Goal: Navigation & Orientation: Find specific page/section

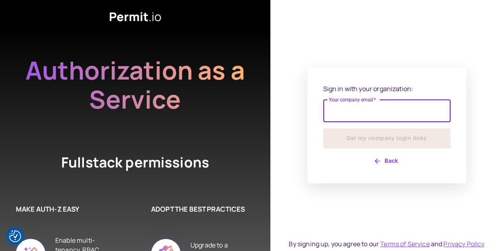
type input "**********"
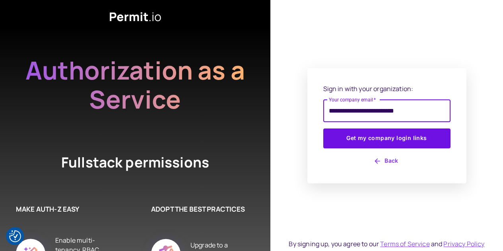
click at [323, 128] on button "Get my company login links" at bounding box center [386, 138] width 127 height 20
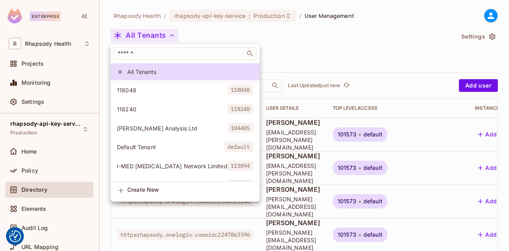
scroll to position [23, 0]
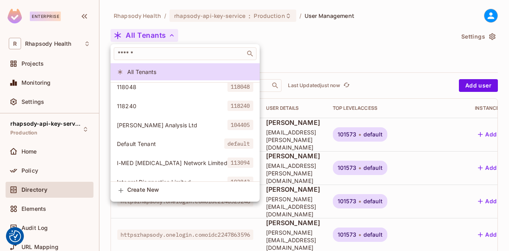
click at [396, 33] on div at bounding box center [254, 125] width 509 height 251
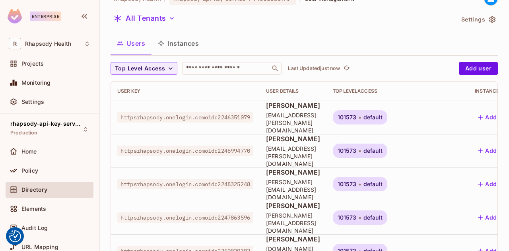
scroll to position [21, 0]
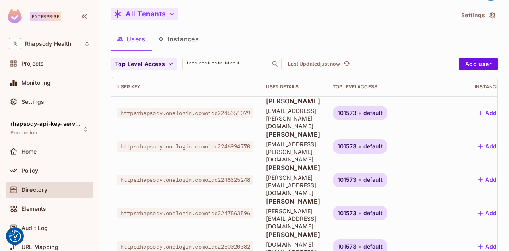
click at [171, 11] on icon "button" at bounding box center [172, 14] width 8 height 8
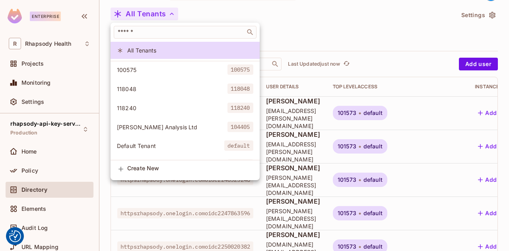
click at [184, 128] on span "Blackford Analysis Ltd" at bounding box center [172, 127] width 111 height 8
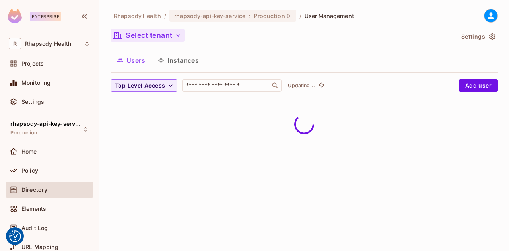
scroll to position [0, 0]
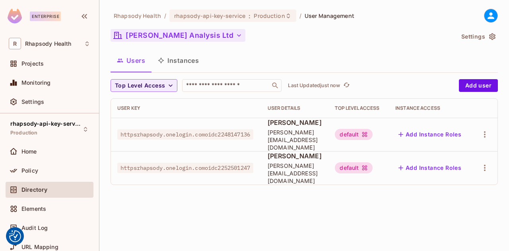
click at [235, 35] on icon "button" at bounding box center [239, 35] width 8 height 8
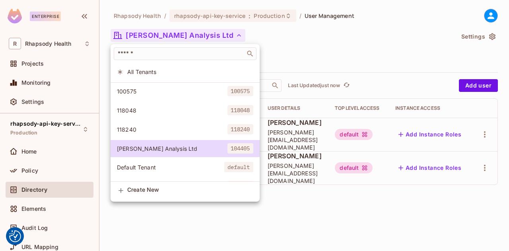
click at [196, 171] on li "Default Tenant default" at bounding box center [185, 167] width 149 height 17
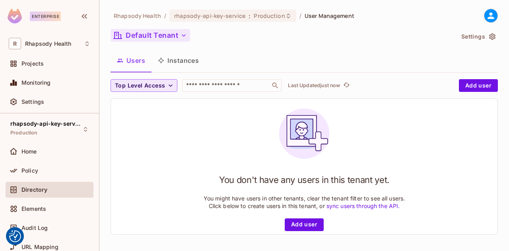
click at [170, 86] on icon "button" at bounding box center [171, 86] width 8 height 8
click at [248, 51] on div at bounding box center [254, 125] width 509 height 251
